Goal: Find specific page/section: Find specific page/section

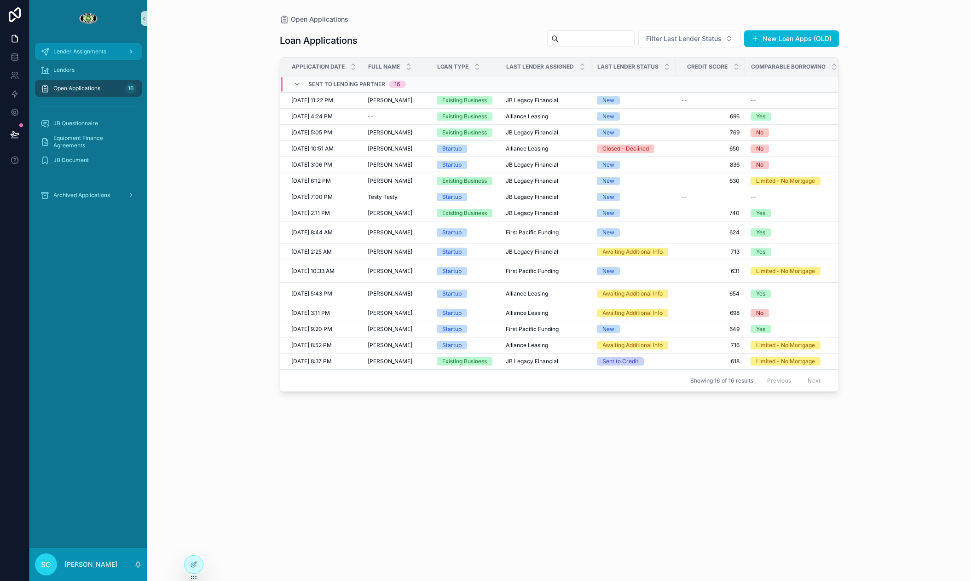
click at [114, 52] on div "Lender Assignments" at bounding box center [89, 51] width 96 height 15
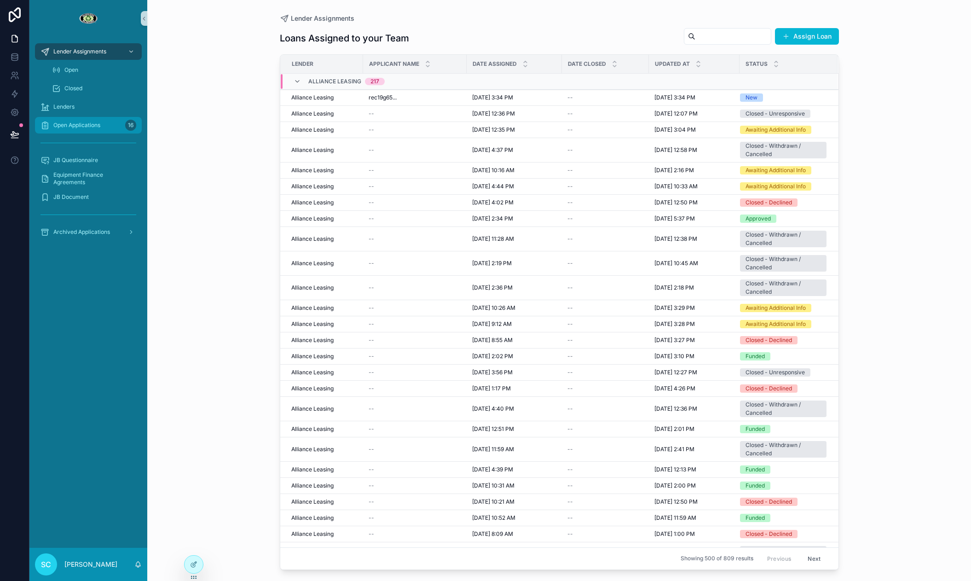
click at [118, 126] on div "Open Applications 16" at bounding box center [89, 125] width 96 height 15
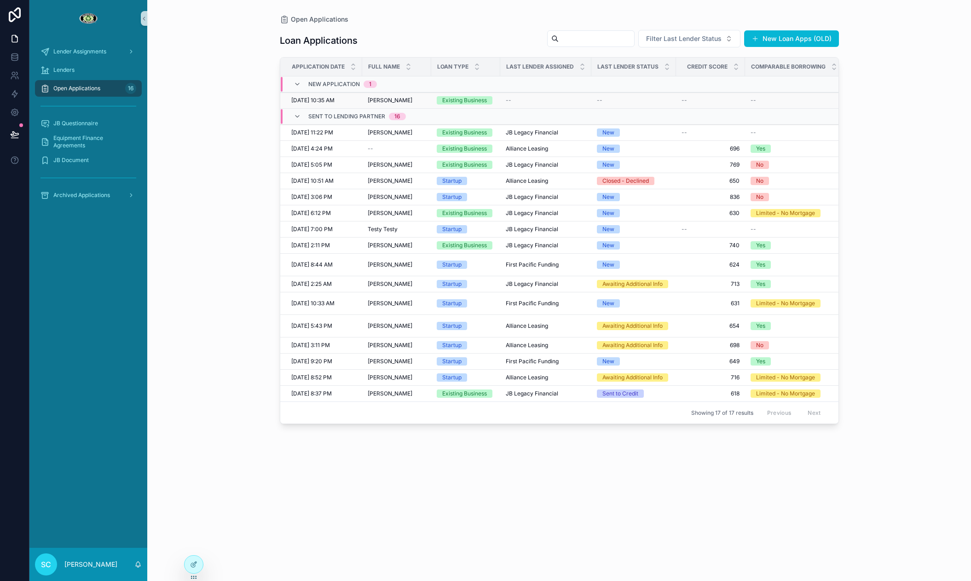
click at [411, 95] on td "[PERSON_NAME] [PERSON_NAME]" at bounding box center [396, 101] width 69 height 16
click at [411, 99] on div "[PERSON_NAME] [PERSON_NAME]" at bounding box center [397, 100] width 58 height 7
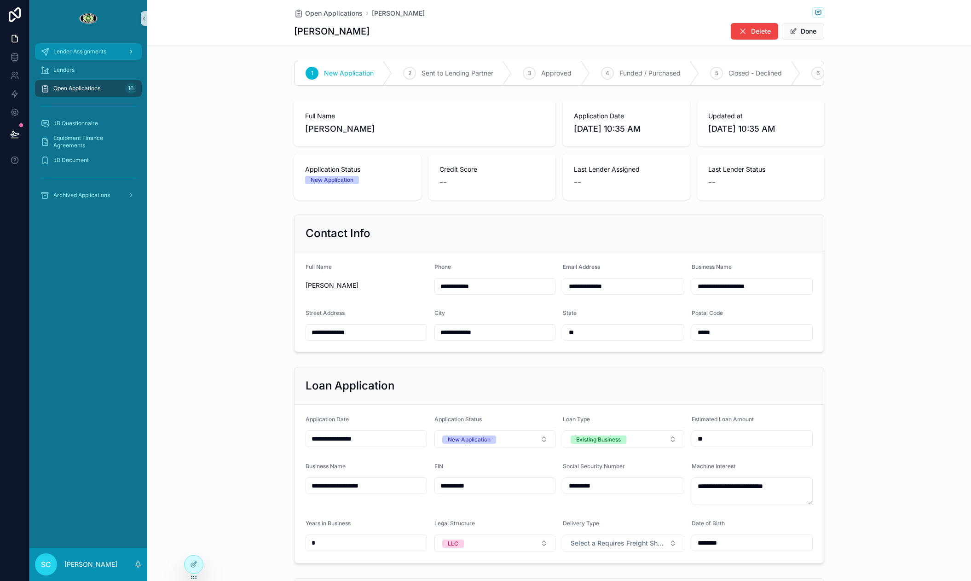
click at [81, 52] on span "Lender Assignments" at bounding box center [79, 51] width 53 height 7
